Goal: Information Seeking & Learning: Compare options

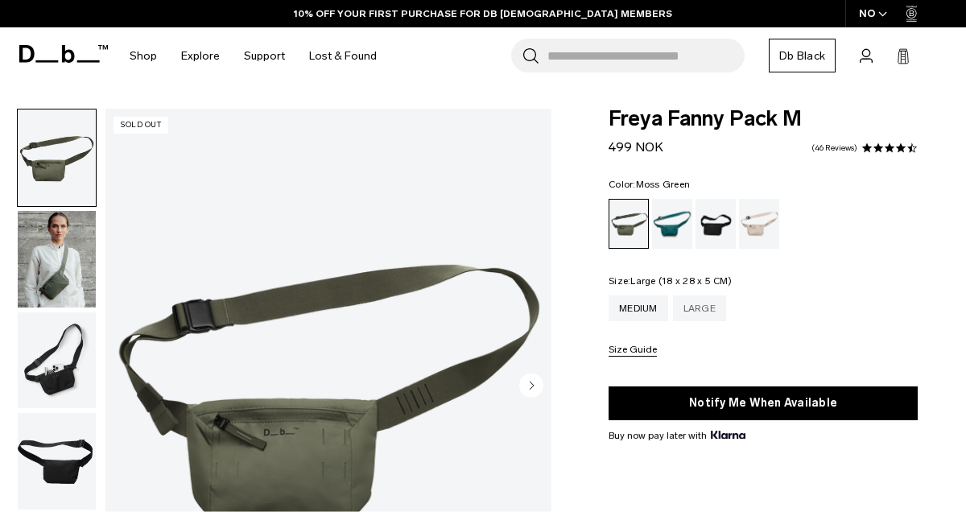
click at [708, 312] on div "Large" at bounding box center [699, 308] width 53 height 26
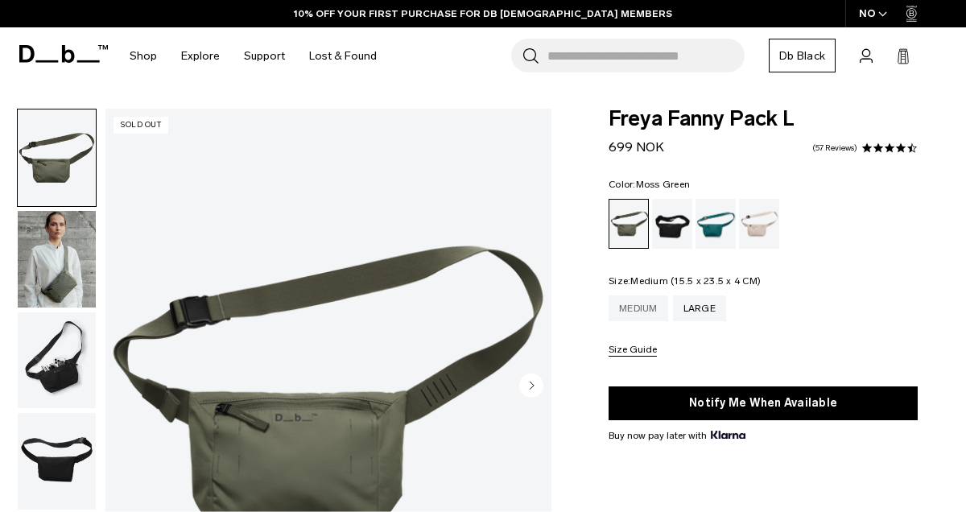
click at [644, 304] on div "Medium" at bounding box center [639, 308] width 60 height 26
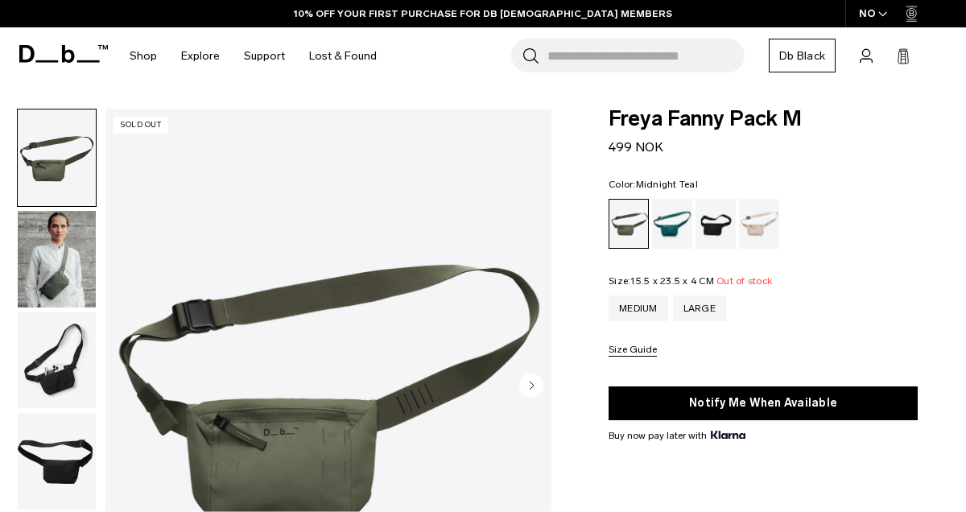
click at [663, 228] on div "Midnight Teal" at bounding box center [672, 224] width 41 height 50
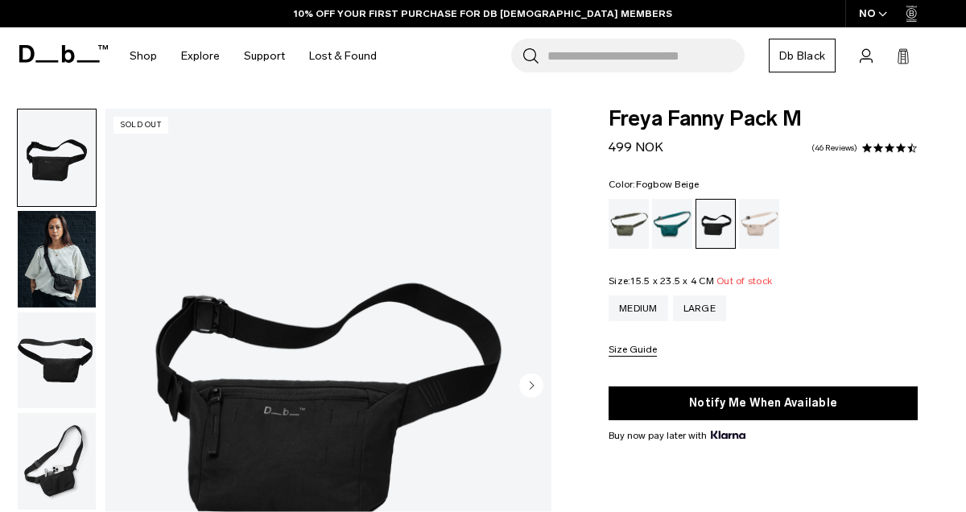
click at [770, 237] on div "Fogbow Beige" at bounding box center [759, 224] width 41 height 50
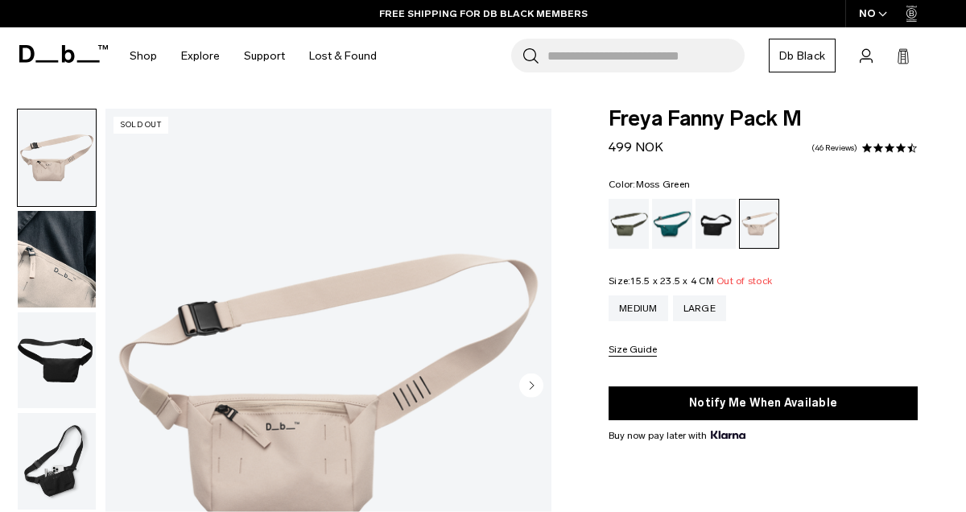
click at [632, 228] on div "Moss Green" at bounding box center [629, 224] width 41 height 50
